Goal: Find specific page/section: Find specific page/section

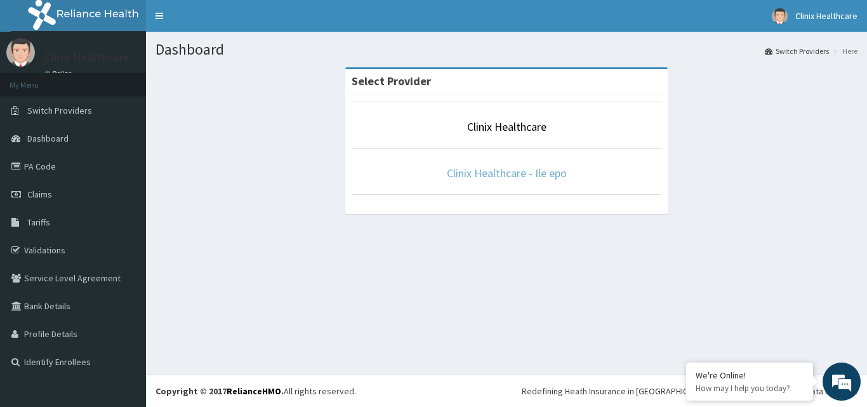
click at [516, 176] on link "Clinix Healthcare - Ile epo" at bounding box center [507, 173] width 120 height 15
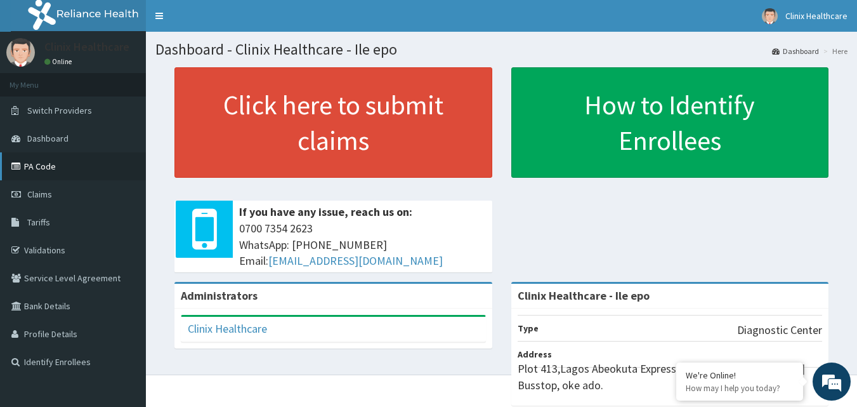
click at [29, 170] on link "PA Code" at bounding box center [73, 166] width 146 height 28
